Goal: Transaction & Acquisition: Purchase product/service

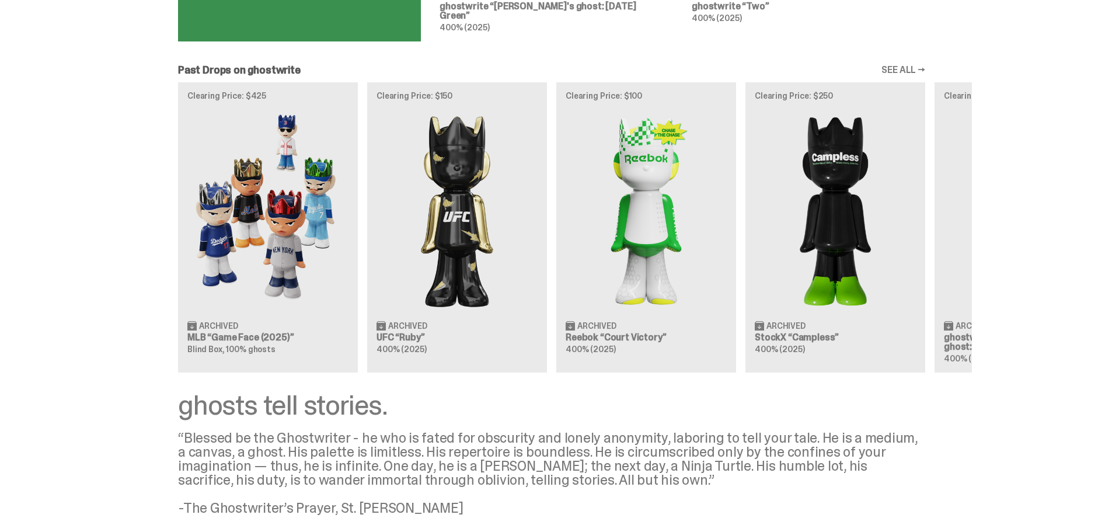
scroll to position [992, 0]
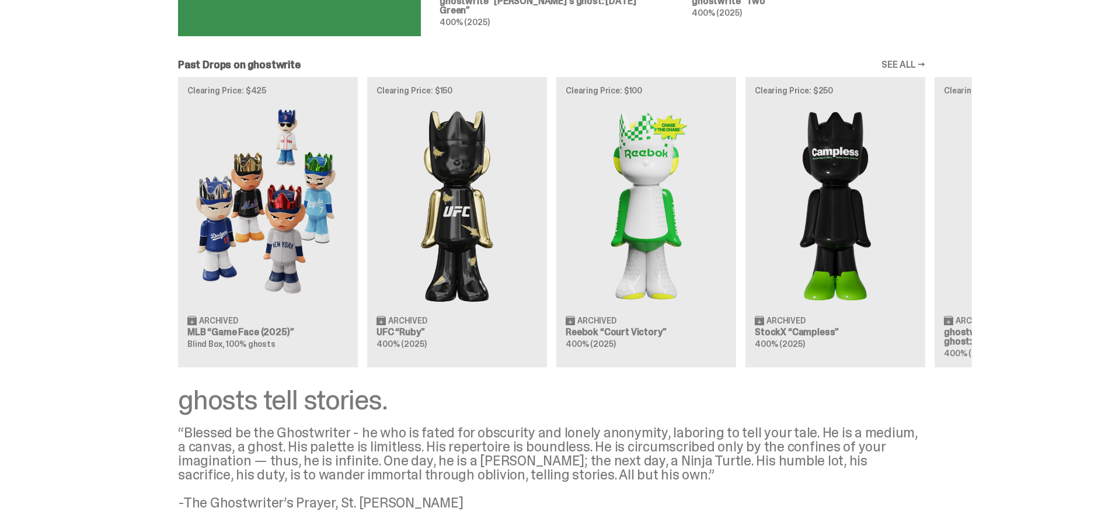
click at [297, 239] on div "Clearing Price: $425 Archived MLB “Game Face (2025)” Blind Box, 100% ghosts Cle…" at bounding box center [551, 222] width 841 height 290
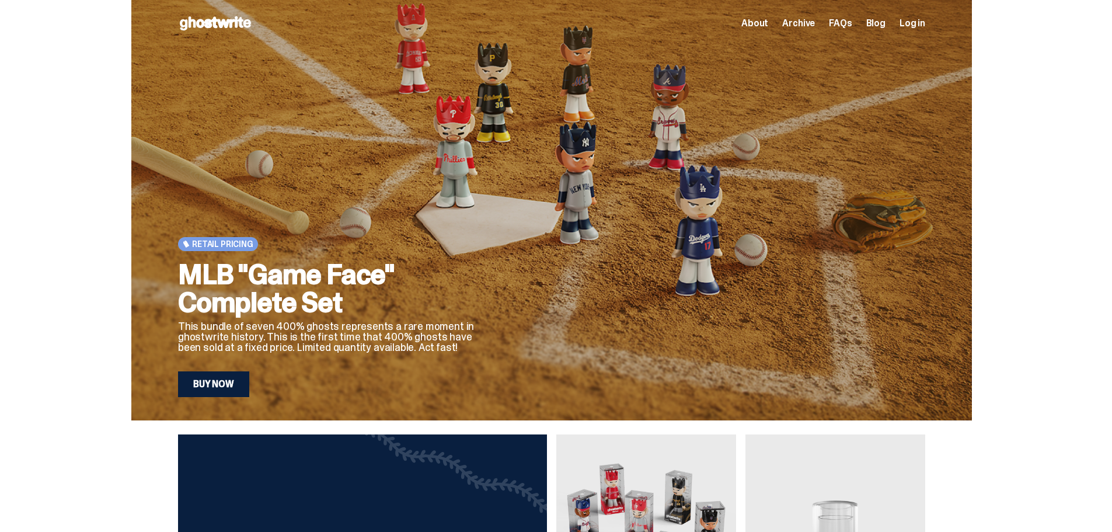
scroll to position [992, 0]
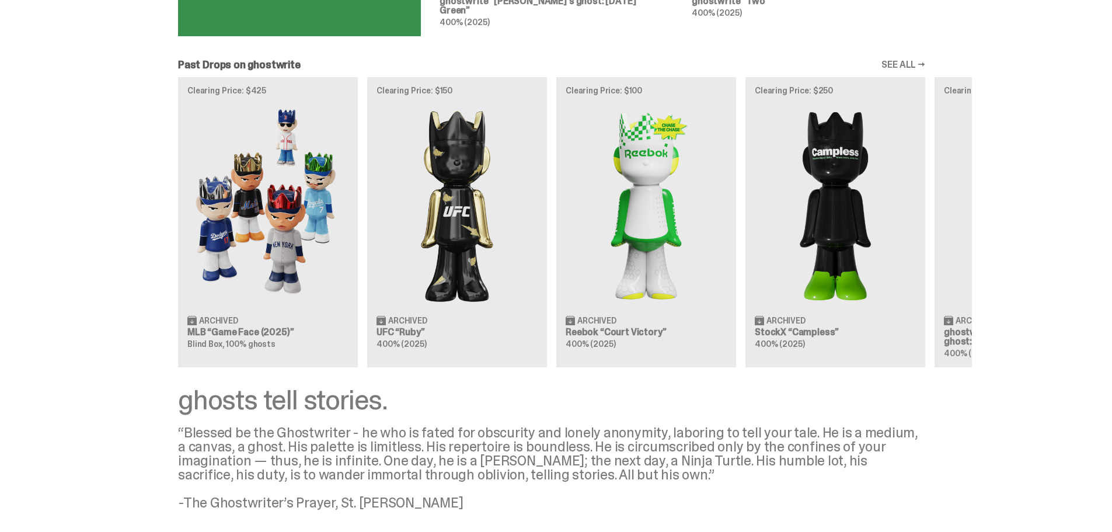
click at [422, 215] on div "Clearing Price: $425 Archived MLB “Game Face (2025)” Blind Box, 100% ghosts Cle…" at bounding box center [551, 222] width 841 height 290
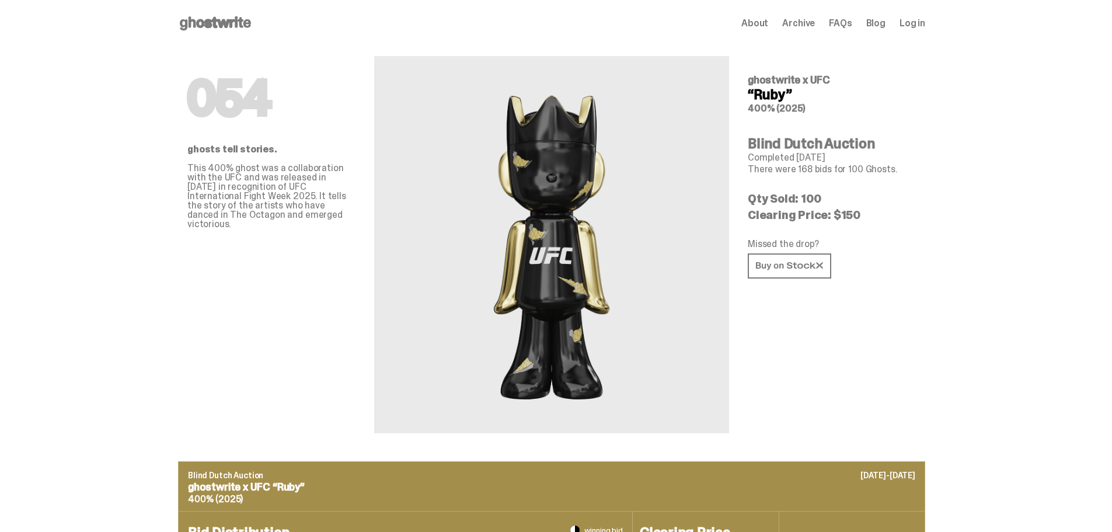
scroll to position [992, 0]
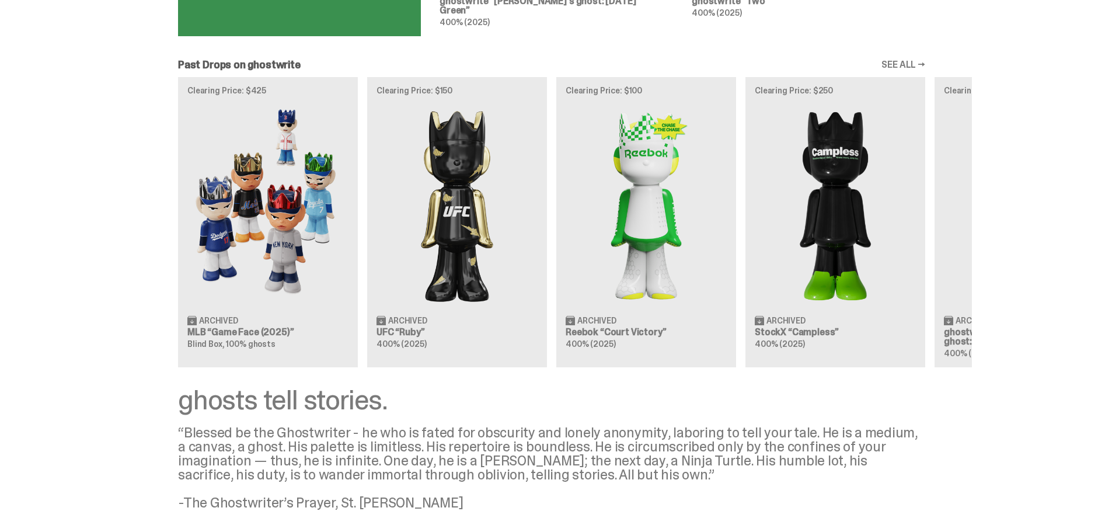
click at [626, 239] on div "Clearing Price: $425 Archived MLB “Game Face (2025)” Blind Box, 100% ghosts Cle…" at bounding box center [551, 222] width 841 height 290
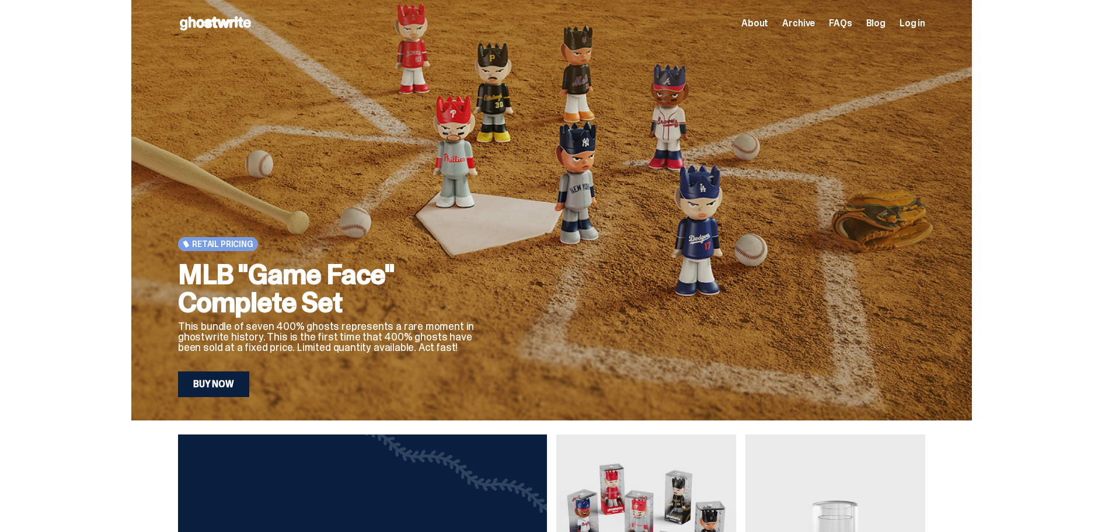
scroll to position [992, 0]
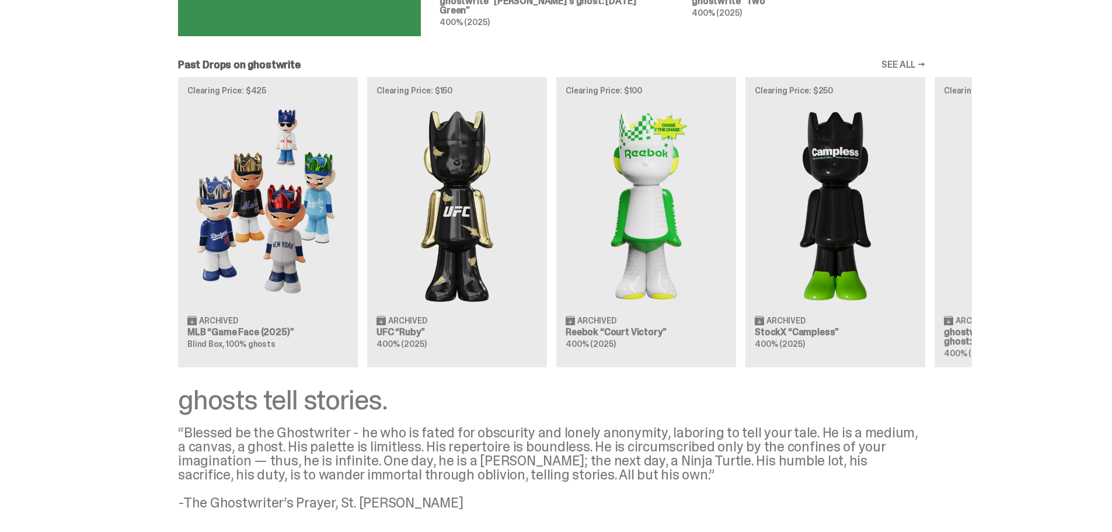
click at [871, 240] on div "Clearing Price: $425 Archived MLB “Game Face (2025)” Blind Box, 100% ghosts Cle…" at bounding box center [551, 222] width 841 height 290
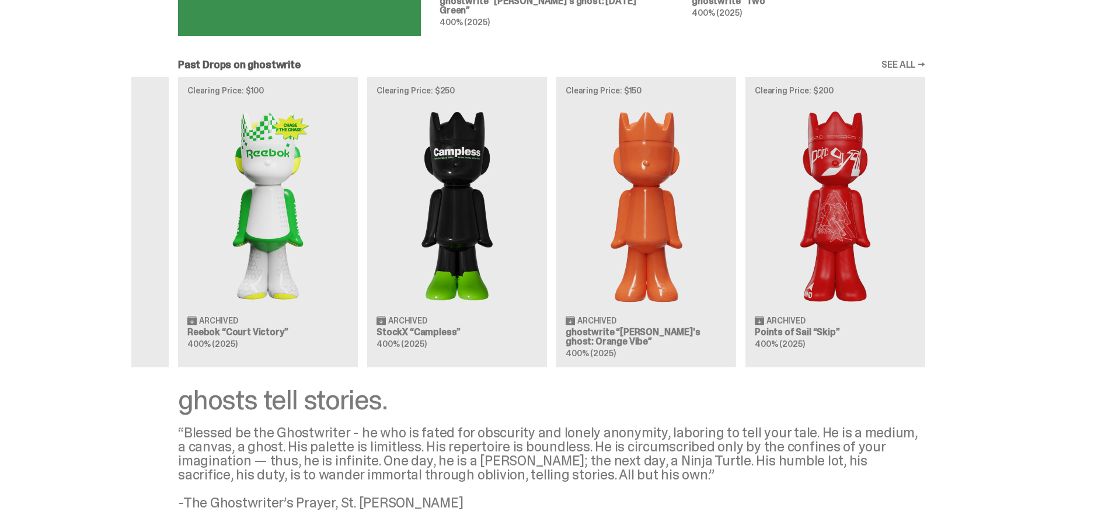
click at [395, 237] on div "Clearing Price: $425 Archived MLB “Game Face (2025)” Blind Box, 100% ghosts Cle…" at bounding box center [551, 222] width 841 height 290
click at [632, 206] on div "Clearing Price: $425 Archived MLB “Game Face (2025)” Blind Box, 100% ghosts Cle…" at bounding box center [551, 222] width 841 height 290
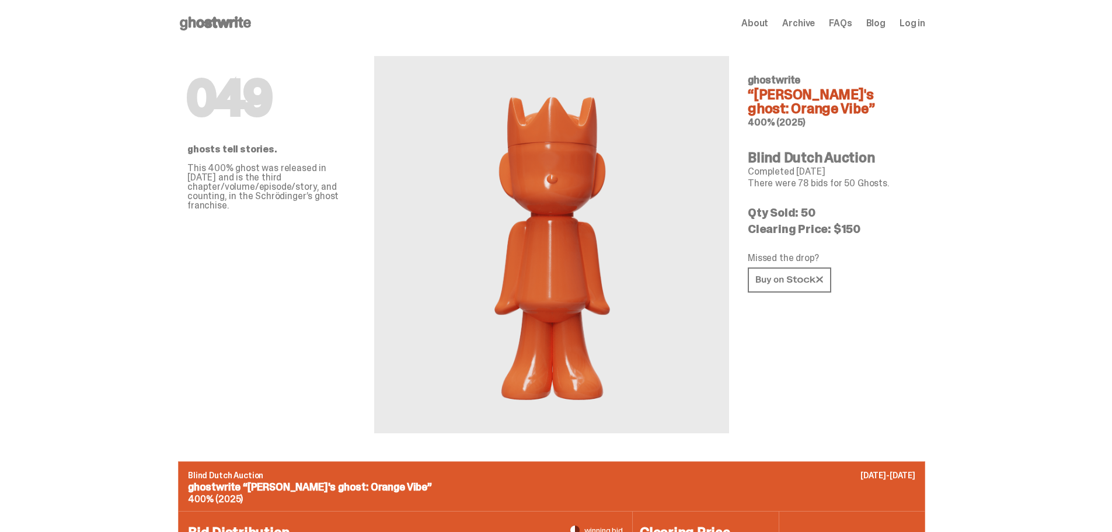
click at [811, 27] on span "Archive" at bounding box center [798, 23] width 33 height 9
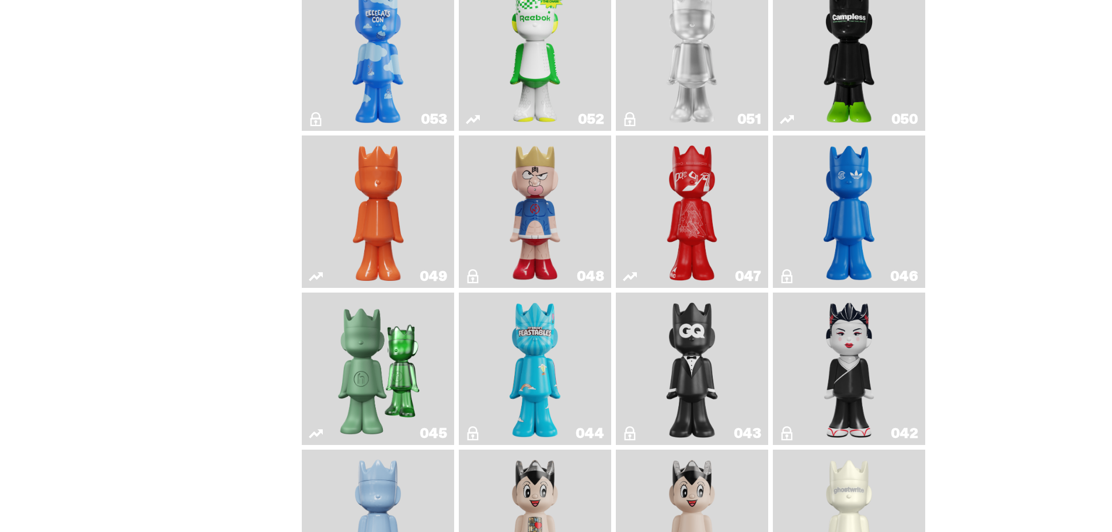
scroll to position [525, 0]
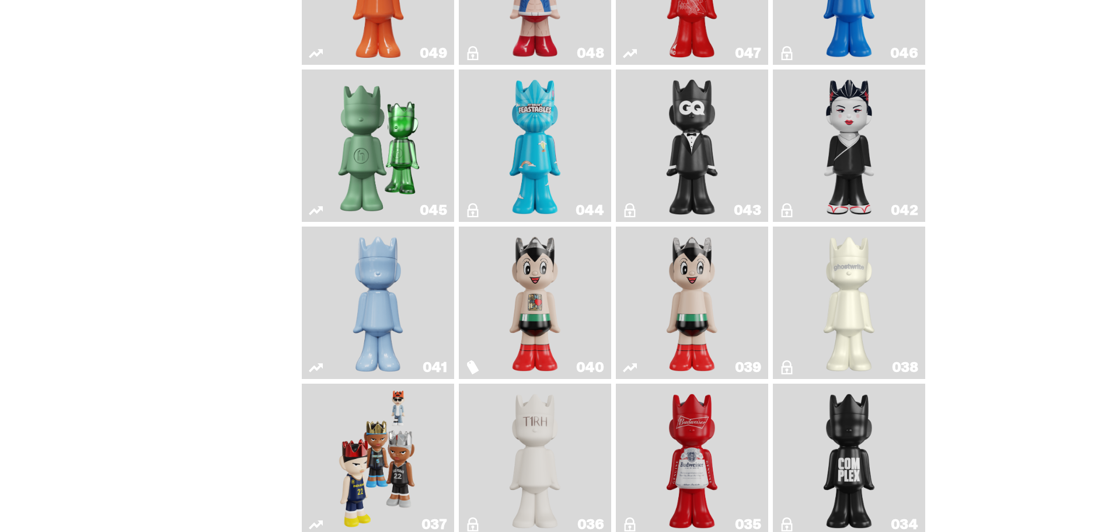
click at [541, 301] on img "Astro Boy (Heart)" at bounding box center [535, 302] width 62 height 143
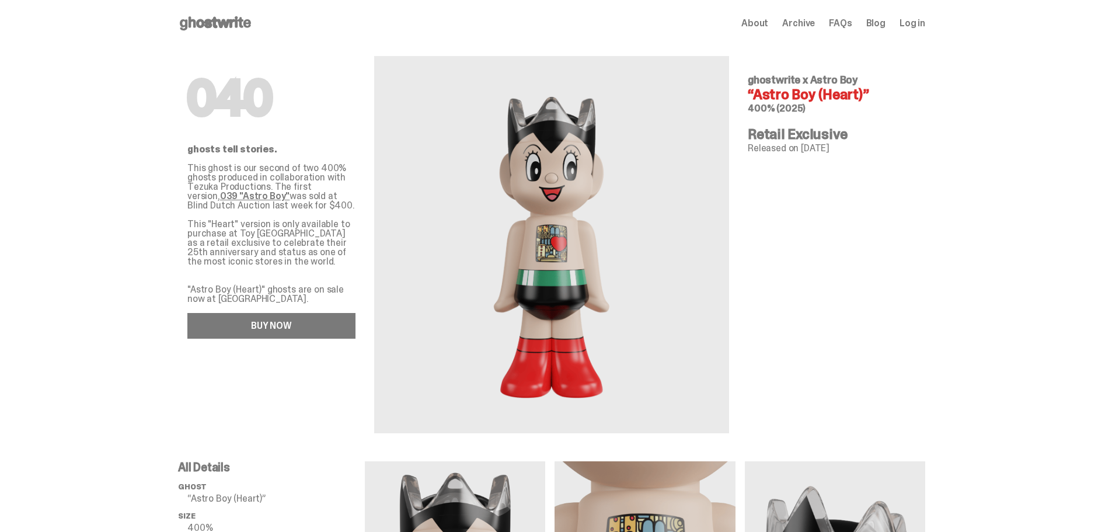
click at [248, 323] on link "BUY NOW" at bounding box center [271, 326] width 168 height 26
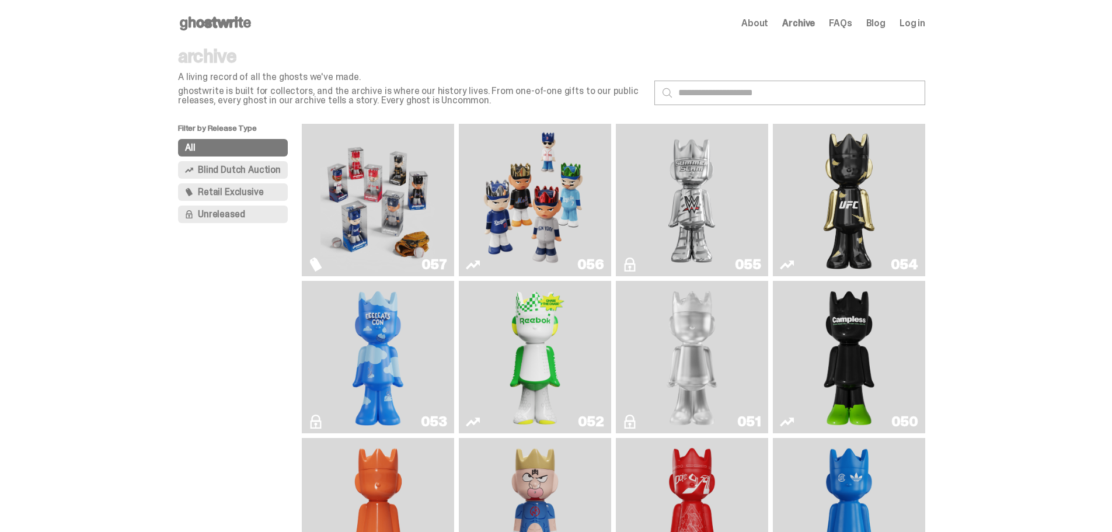
scroll to position [525, 0]
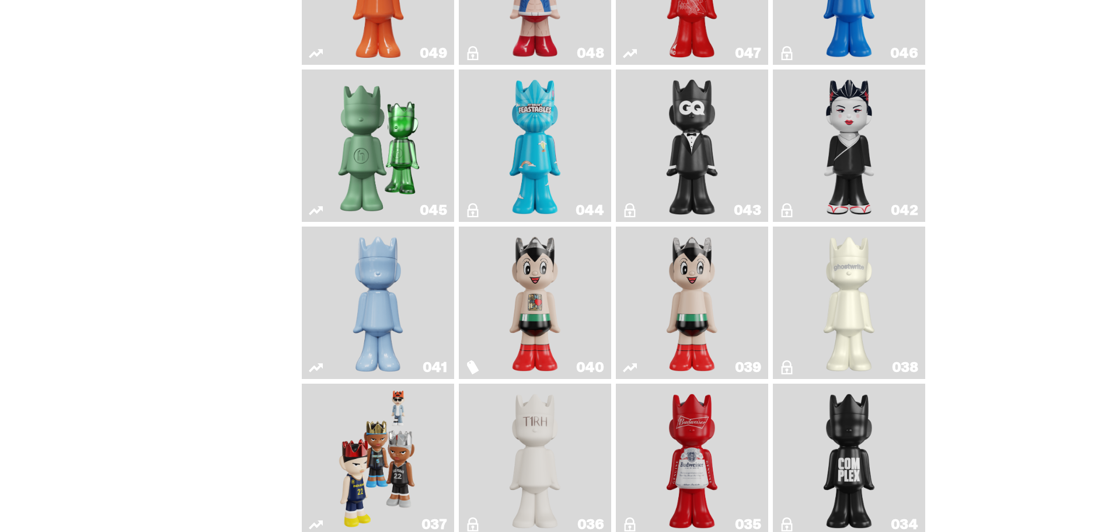
click at [700, 285] on img "Astro Boy" at bounding box center [692, 302] width 62 height 143
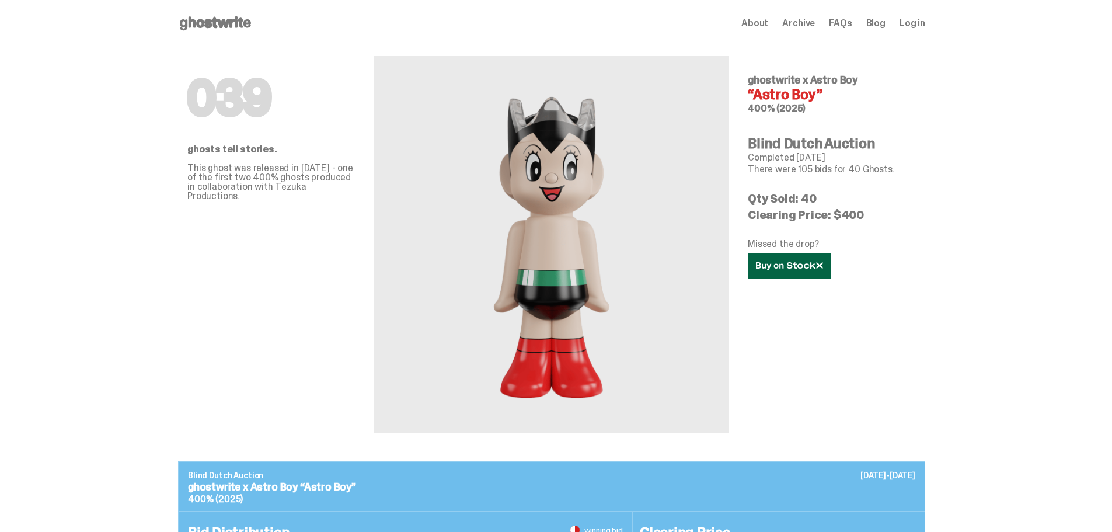
click at [795, 263] on use at bounding box center [789, 266] width 67 height 8
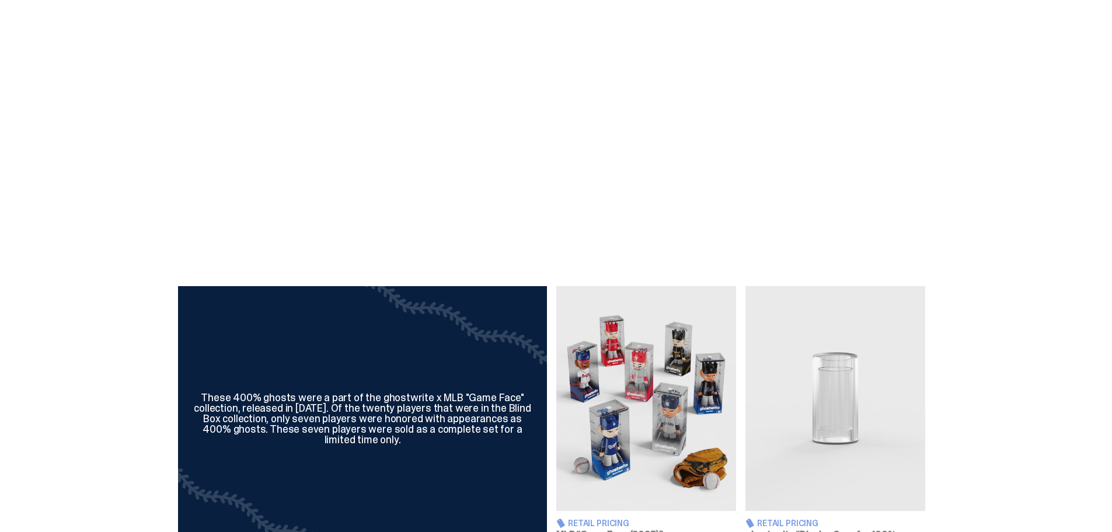
scroll to position [350, 0]
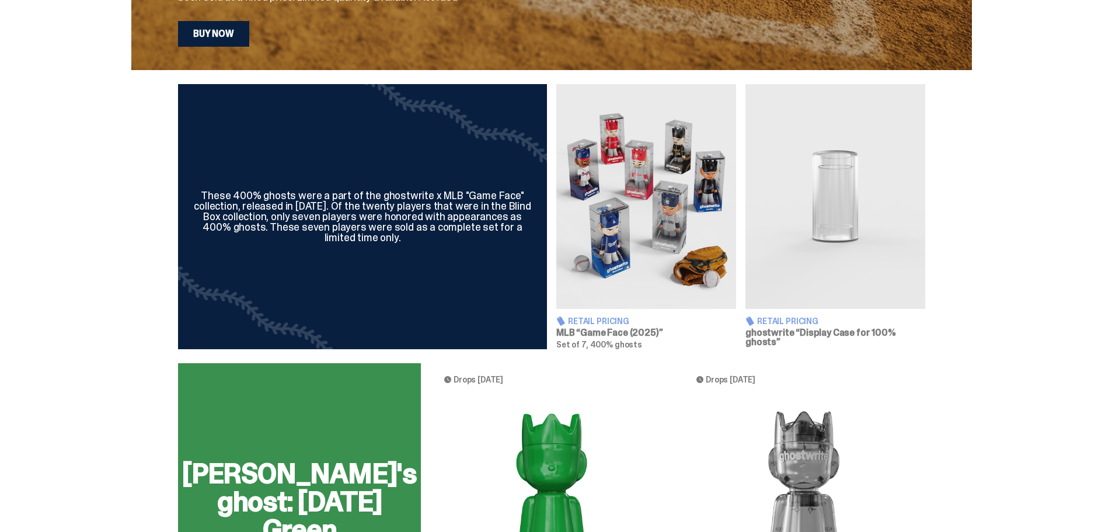
click at [667, 243] on img at bounding box center [646, 196] width 180 height 225
